Goal: Task Accomplishment & Management: Manage account settings

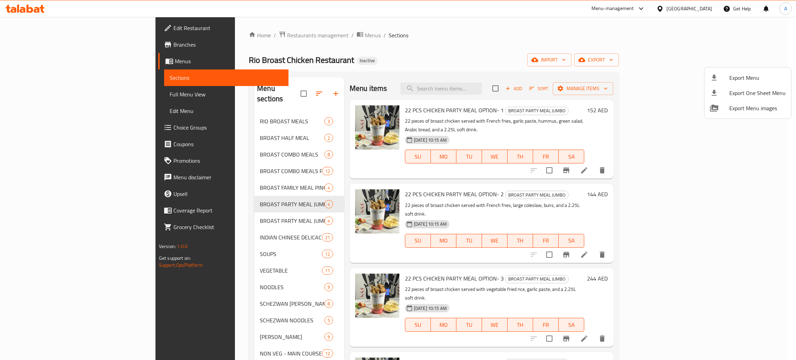
click at [17, 10] on div at bounding box center [398, 180] width 796 height 360
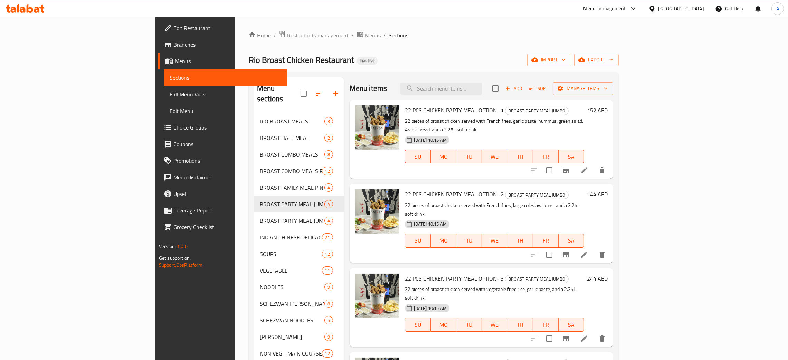
click at [18, 10] on icon at bounding box center [18, 8] width 2 height 8
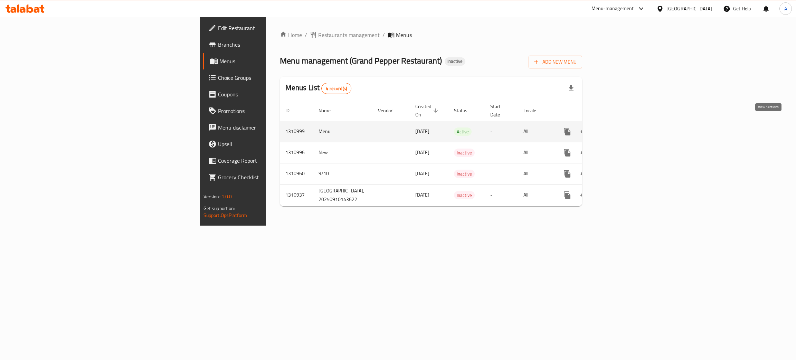
click at [621, 128] on icon "enhanced table" at bounding box center [617, 132] width 8 height 8
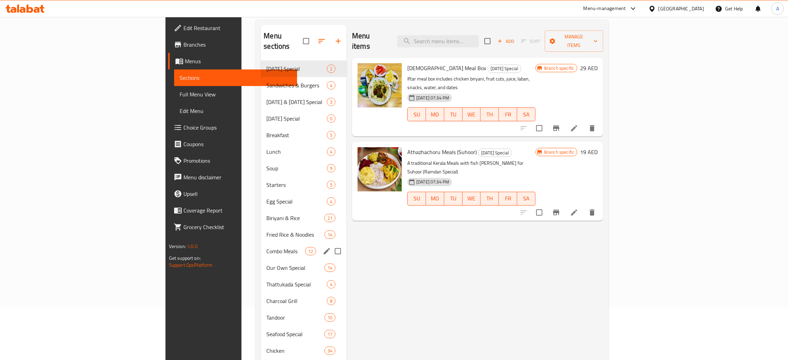
scroll to position [36, 0]
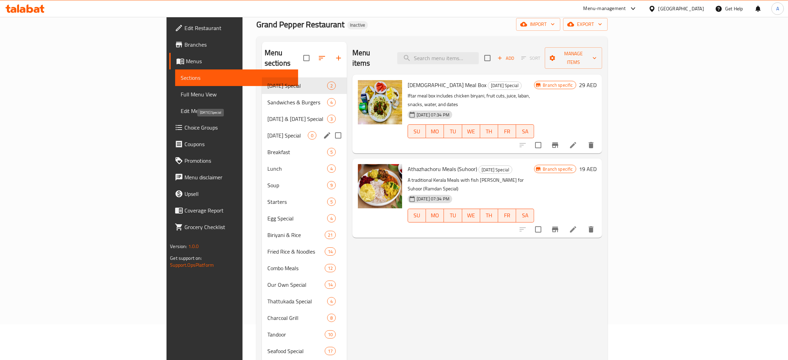
click at [267, 131] on span "[DATE] Special" at bounding box center [287, 135] width 40 height 8
